Goal: Task Accomplishment & Management: Manage account settings

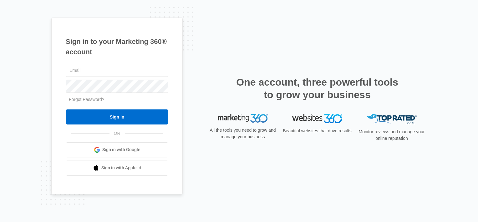
click at [299, 29] on div "Sign in to your Marketing 360® account Forgot Password? Sign In OR" at bounding box center [239, 111] width 376 height 187
click at [84, 68] on input "text" at bounding box center [117, 70] width 103 height 13
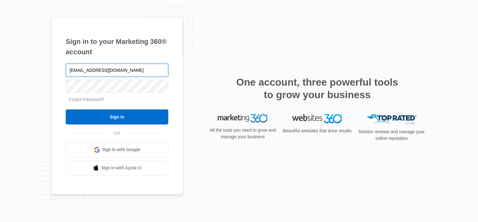
type input "[EMAIL_ADDRESS][DOMAIN_NAME]"
click at [66, 109] on input "Sign In" at bounding box center [117, 116] width 103 height 15
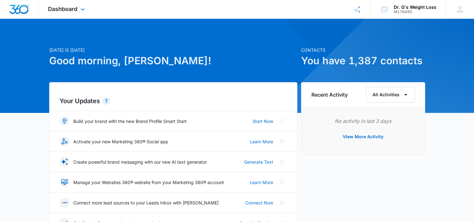
drag, startPoint x: 430, startPoint y: 0, endPoint x: 223, endPoint y: 10, distance: 206.6
click at [223, 10] on div "Dashboard Apps Forms CRM Email Files Brand Dr. G's Weight Loss M176495 Your Acc…" at bounding box center [237, 9] width 474 height 19
click at [188, 13] on div "Dashboard Apps Forms CRM Email Files Brand Dr. G's Weight Loss M176495 Your Acc…" at bounding box center [237, 9] width 474 height 19
